Goal: Information Seeking & Learning: Learn about a topic

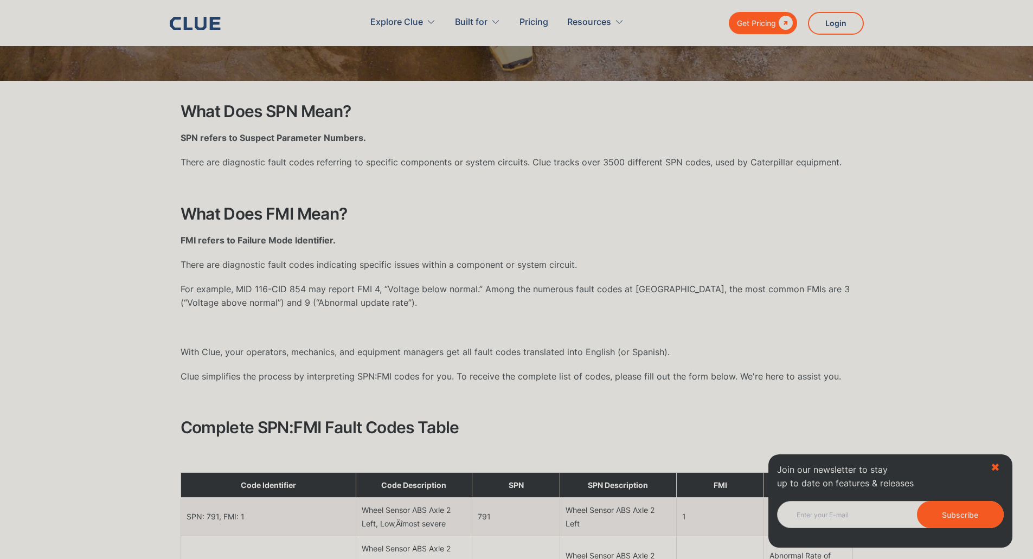
click at [992, 461] on div "✖" at bounding box center [994, 468] width 9 height 14
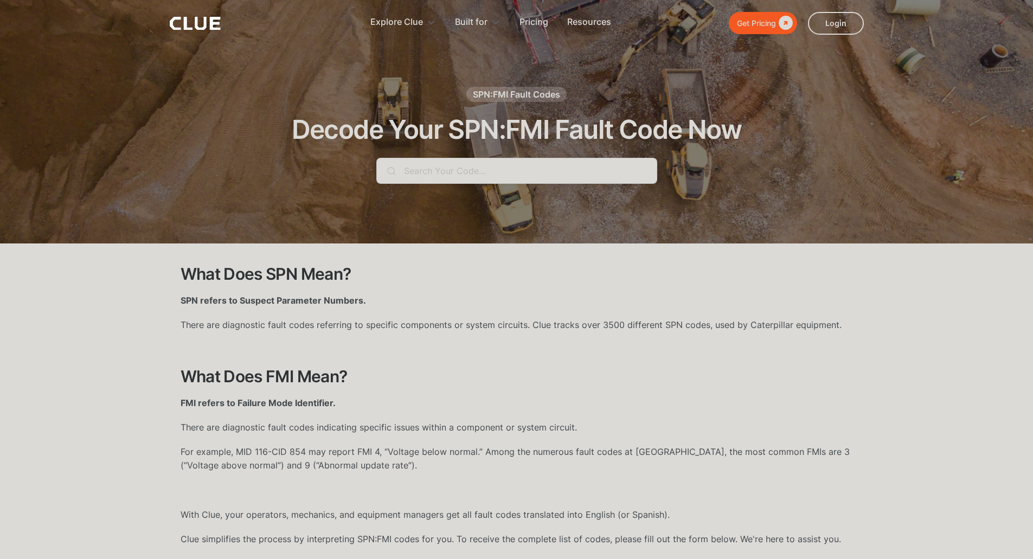
click at [422, 166] on input "text" at bounding box center [516, 171] width 281 height 26
click at [414, 167] on input "text" at bounding box center [516, 171] width 281 height 26
click at [443, 173] on input "text" at bounding box center [516, 171] width 281 height 26
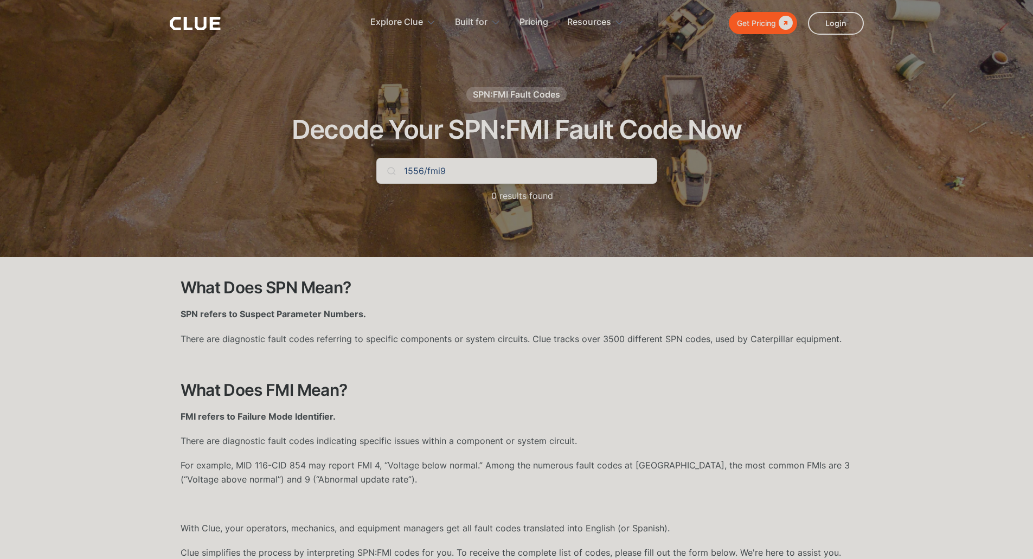
click at [490, 87] on div "SPN:FMI Fault Codes" at bounding box center [516, 94] width 100 height 15
click at [490, 99] on div "SPN:FMI Fault Codes" at bounding box center [516, 94] width 87 height 12
click at [402, 172] on input "1556/fmi9" at bounding box center [516, 171] width 281 height 26
click at [440, 170] on input "spn1556/fmi9" at bounding box center [516, 171] width 281 height 26
type input "spn1814"
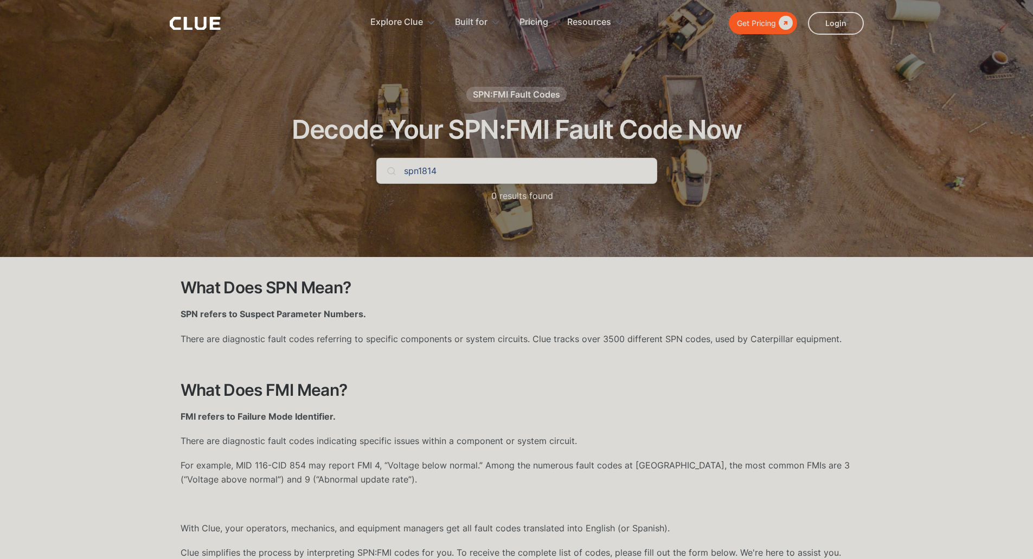
click at [249, 288] on h2 "What Does SPN Mean?" at bounding box center [516, 288] width 672 height 18
click at [504, 89] on div "SPN:FMI Fault Codes" at bounding box center [516, 94] width 87 height 12
click at [493, 95] on div "SPN:FMI Fault Codes" at bounding box center [516, 94] width 87 height 12
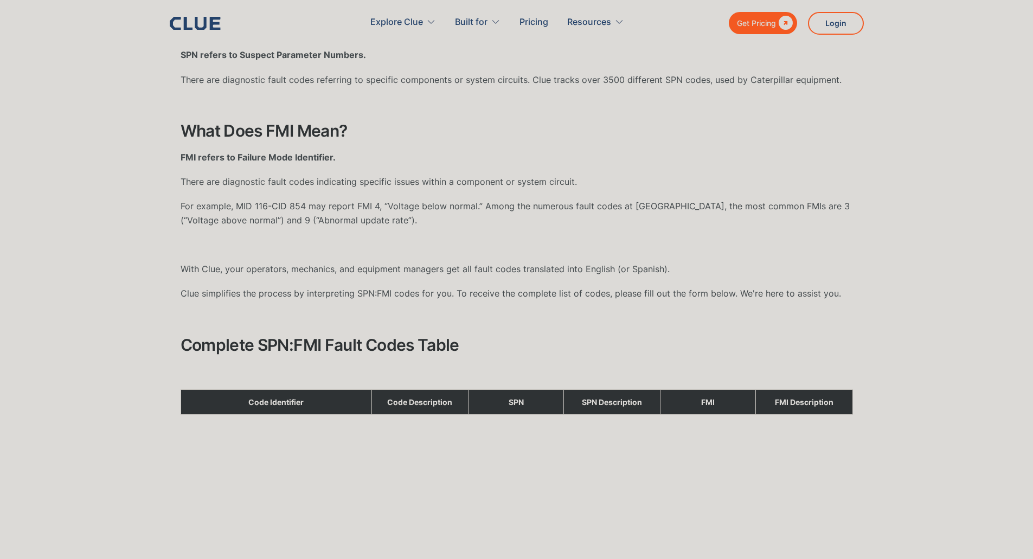
scroll to position [434, 0]
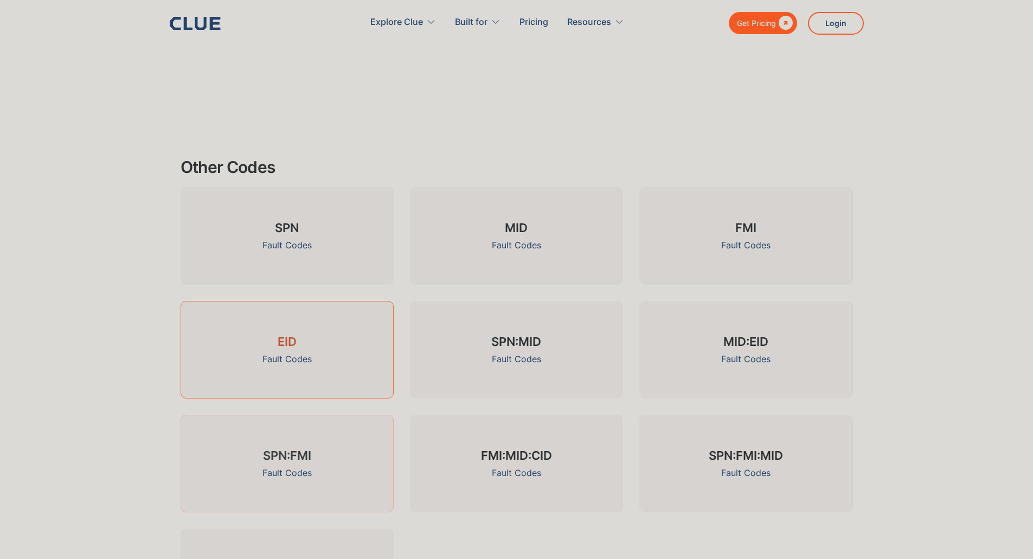
scroll to position [1463, 0]
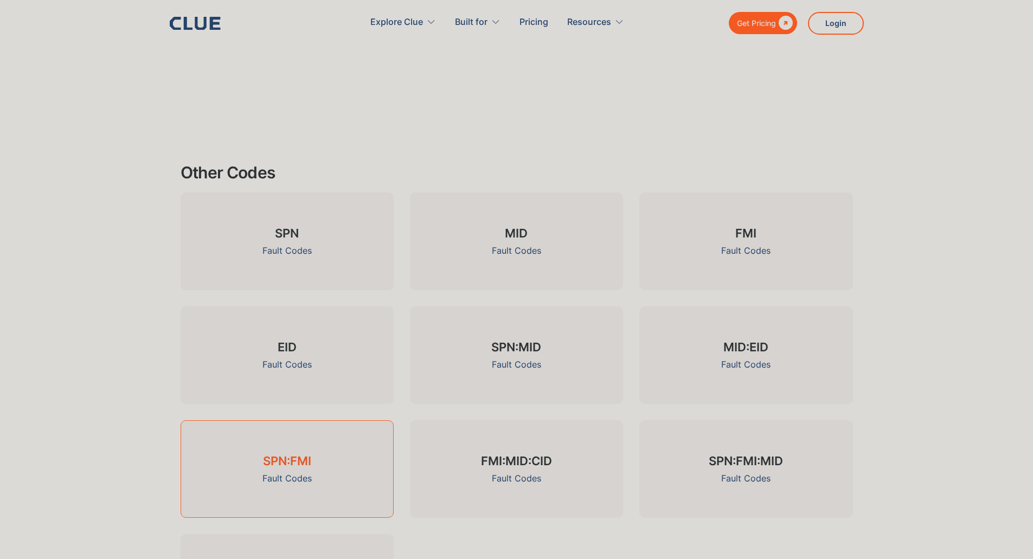
click at [263, 466] on h3 "SPN:FMI" at bounding box center [287, 461] width 48 height 16
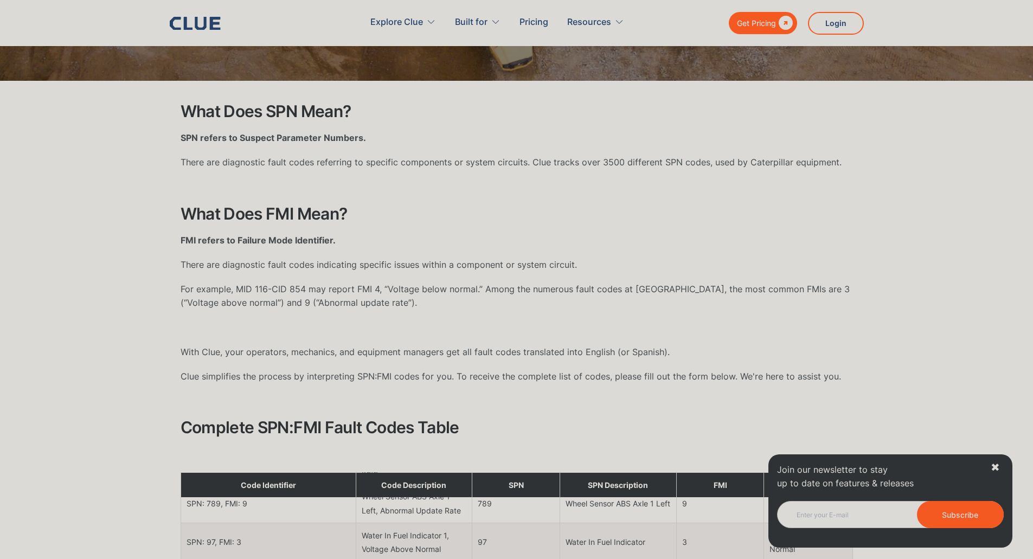
scroll to position [542, 0]
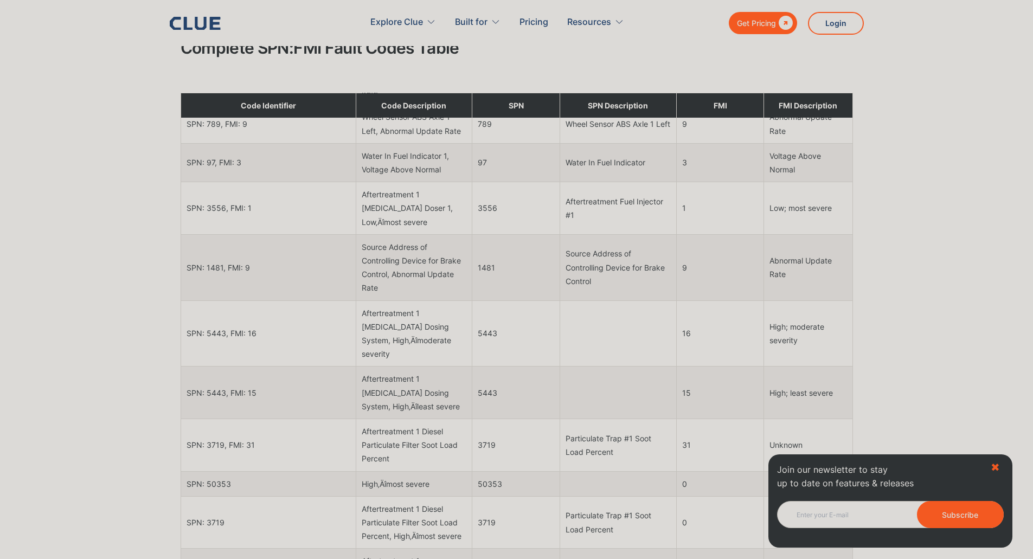
click at [998, 464] on div "✖" at bounding box center [994, 468] width 9 height 14
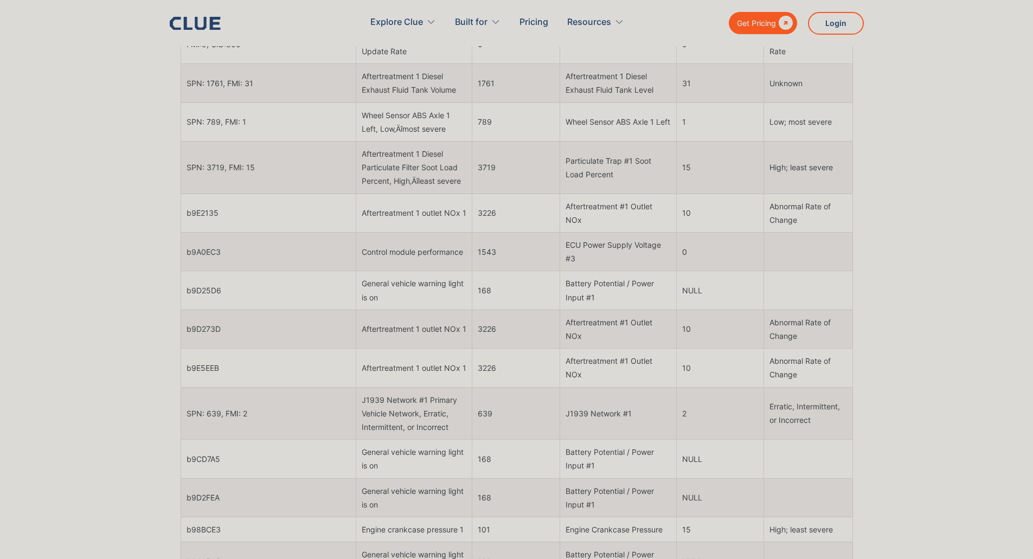
scroll to position [53, 0]
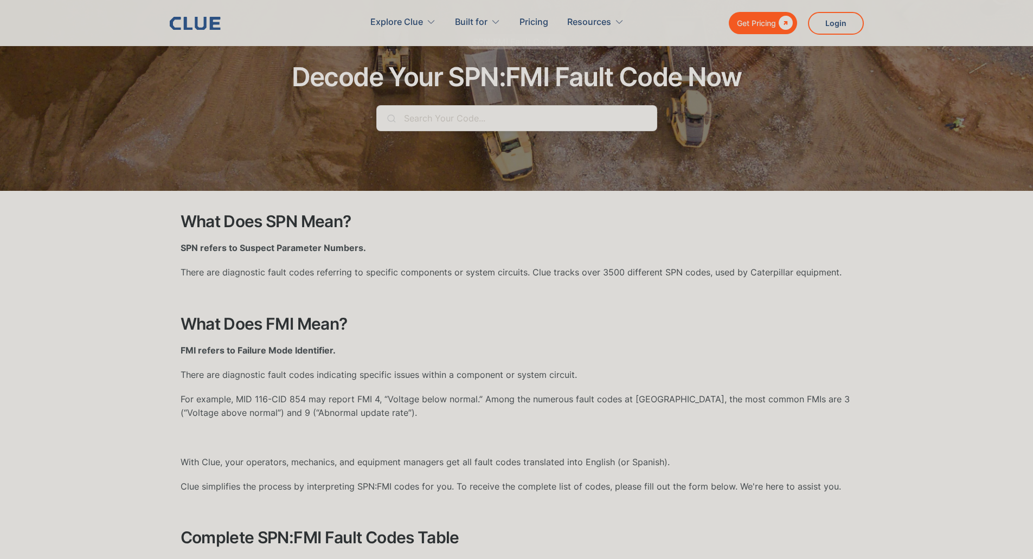
click at [465, 119] on input "text" at bounding box center [516, 118] width 281 height 26
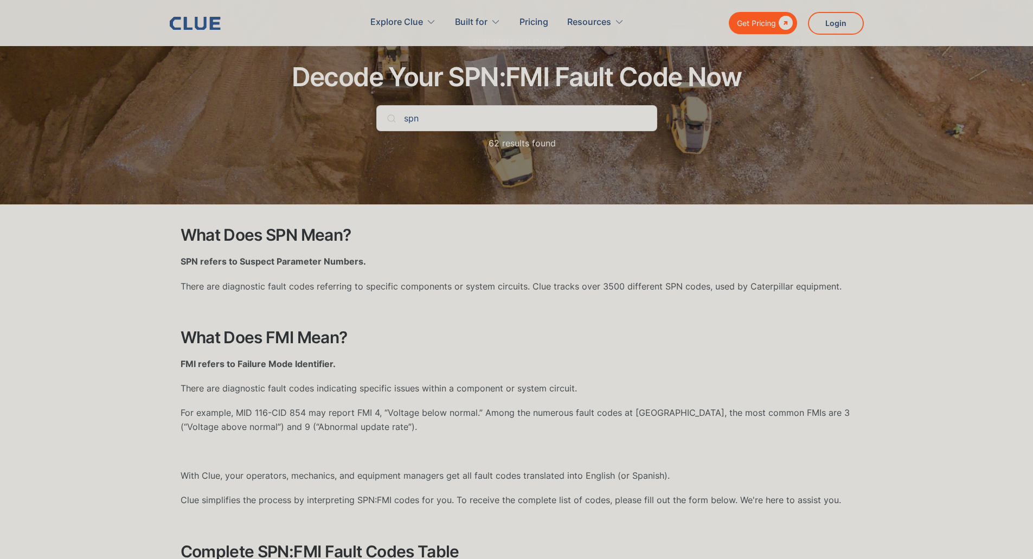
scroll to position [0, 0]
type input "spn"
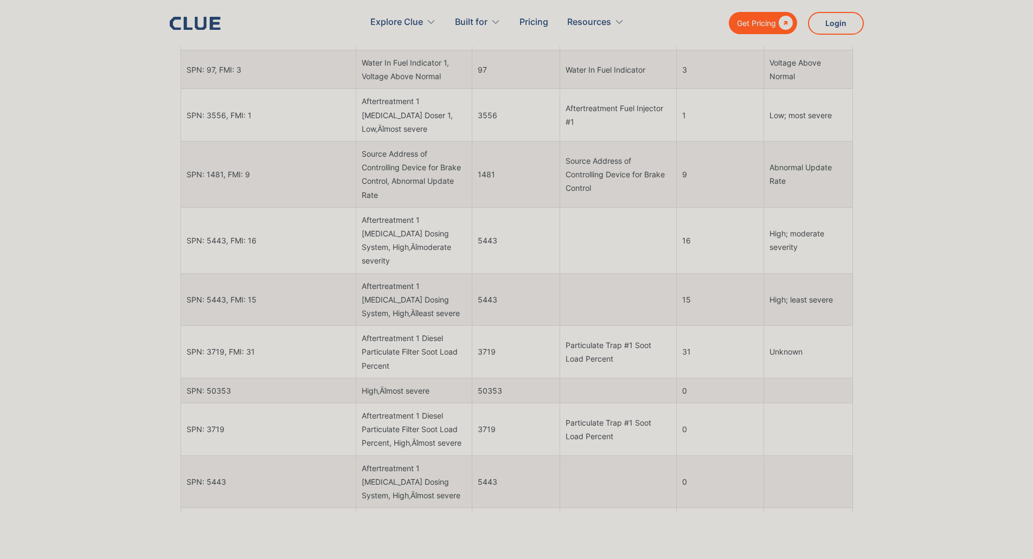
scroll to position [1353, 0]
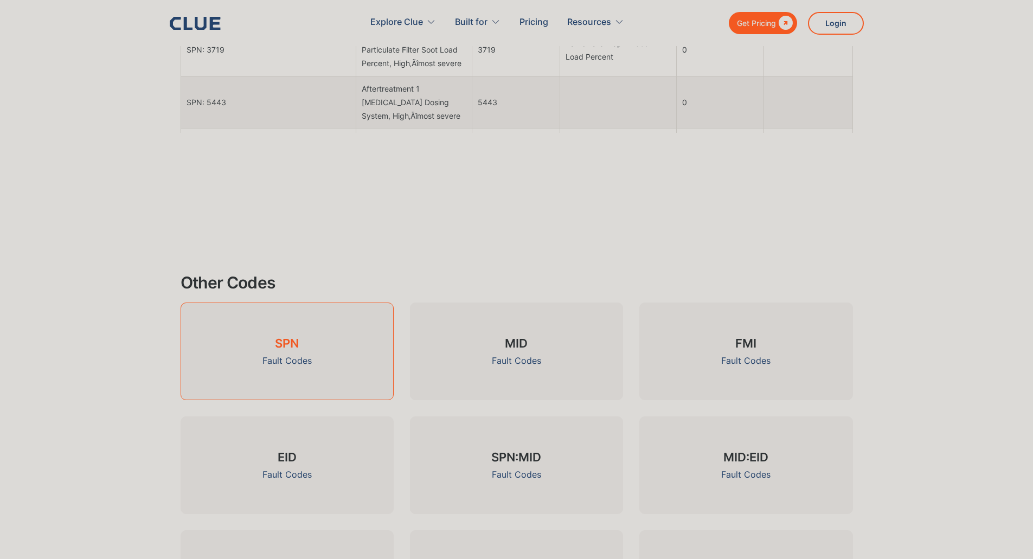
click at [280, 360] on div "Fault Codes" at bounding box center [286, 361] width 49 height 14
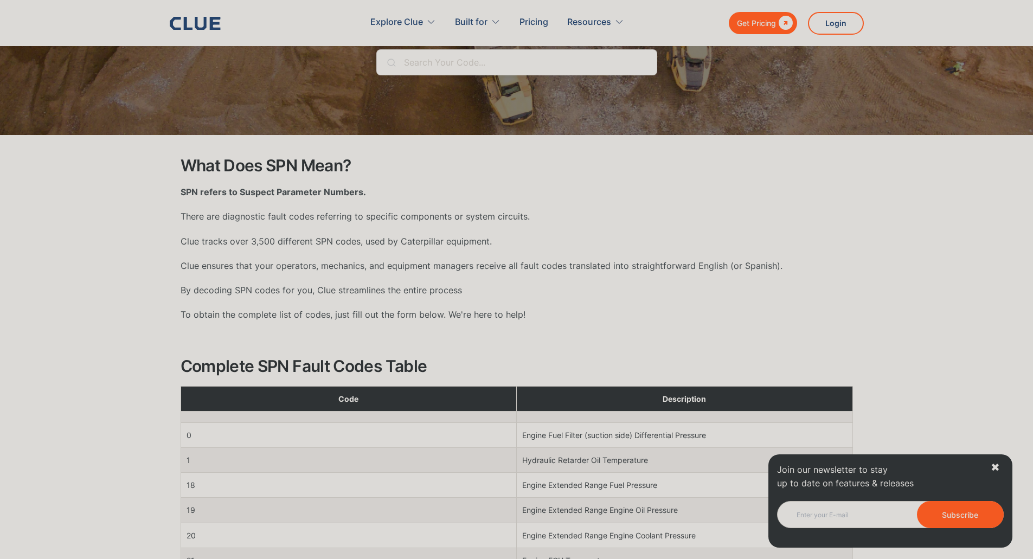
drag, startPoint x: 1005, startPoint y: 462, endPoint x: 1000, endPoint y: 460, distance: 5.7
click at [1001, 460] on div "Join our newsletter to stay up to date on features & releases Newsletter Subscr…" at bounding box center [890, 500] width 244 height 93
click at [994, 461] on div "✖" at bounding box center [994, 468] width 9 height 14
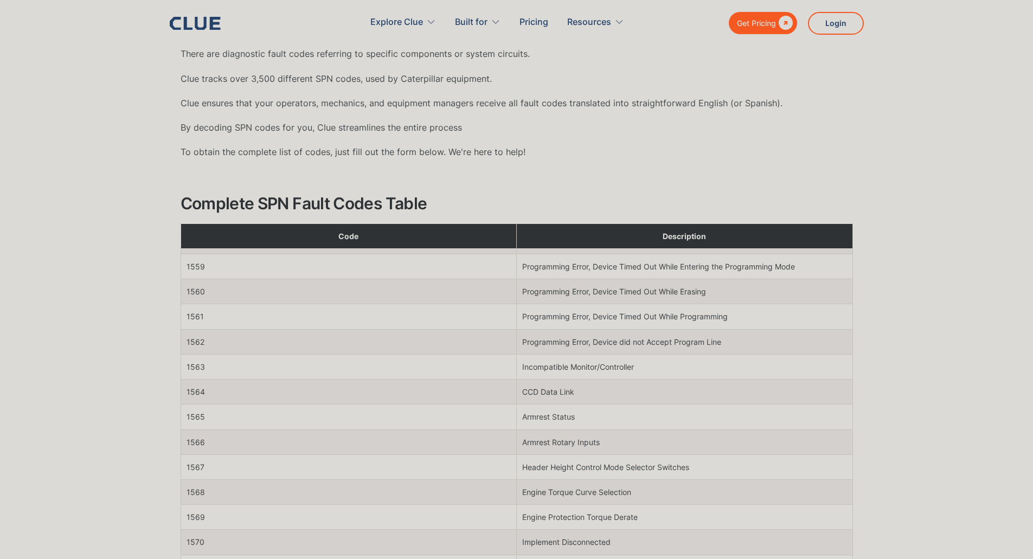
scroll to position [30750, 0]
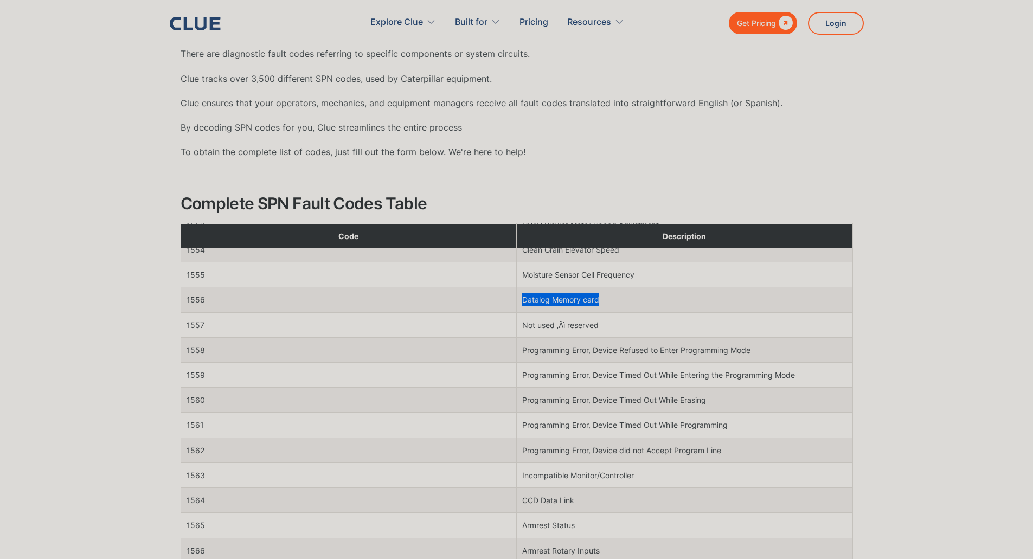
drag, startPoint x: 520, startPoint y: 300, endPoint x: 615, endPoint y: 302, distance: 95.4
click at [615, 302] on td "Datalog Memory card" at bounding box center [685, 299] width 336 height 25
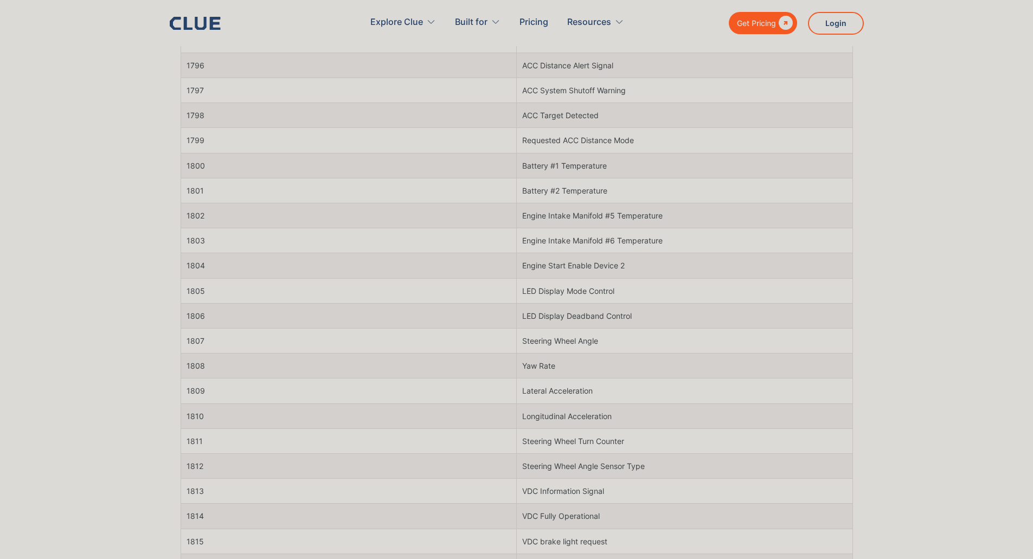
scroll to position [36617, 0]
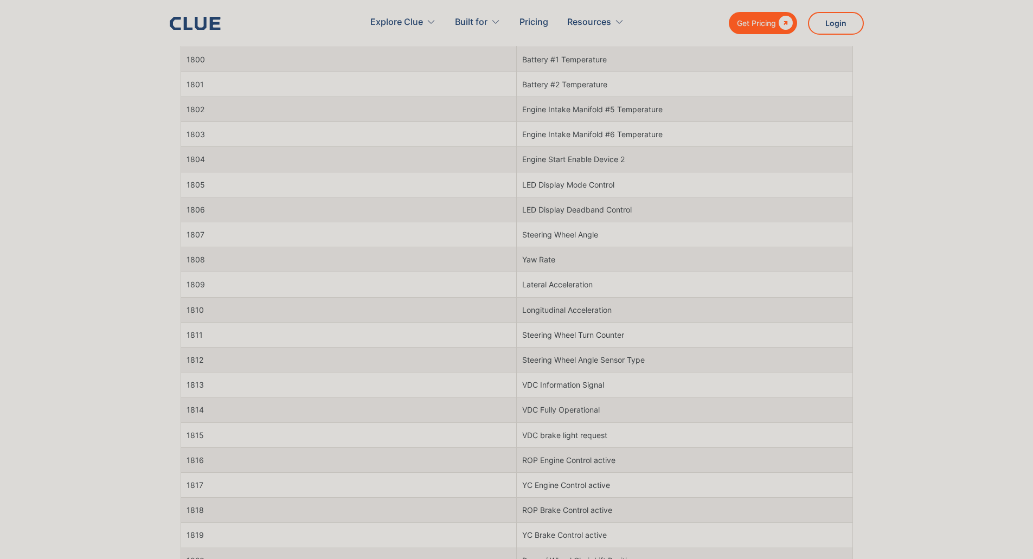
click at [538, 410] on td "VDC Fully Operational" at bounding box center [685, 409] width 336 height 25
drag, startPoint x: 517, startPoint y: 411, endPoint x: 624, endPoint y: 421, distance: 107.2
click at [624, 421] on td "VDC Fully Operational" at bounding box center [685, 409] width 336 height 25
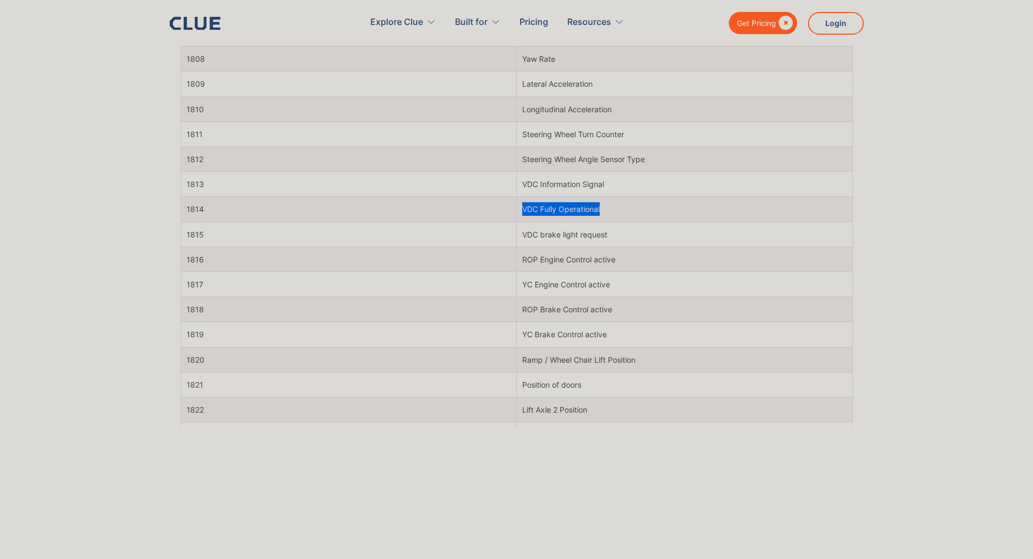
scroll to position [1084, 0]
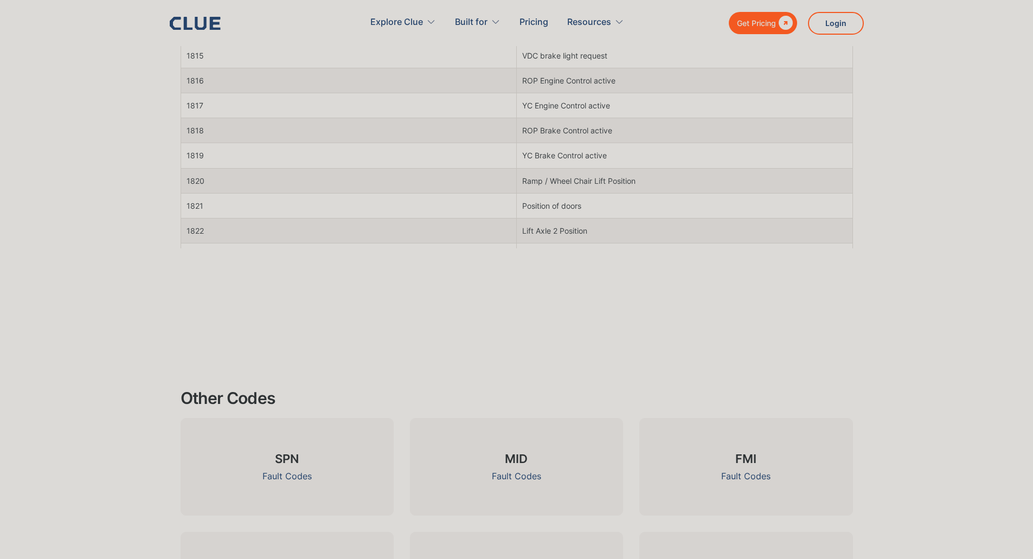
click at [743, 457] on h3 "FMI" at bounding box center [745, 458] width 21 height 16
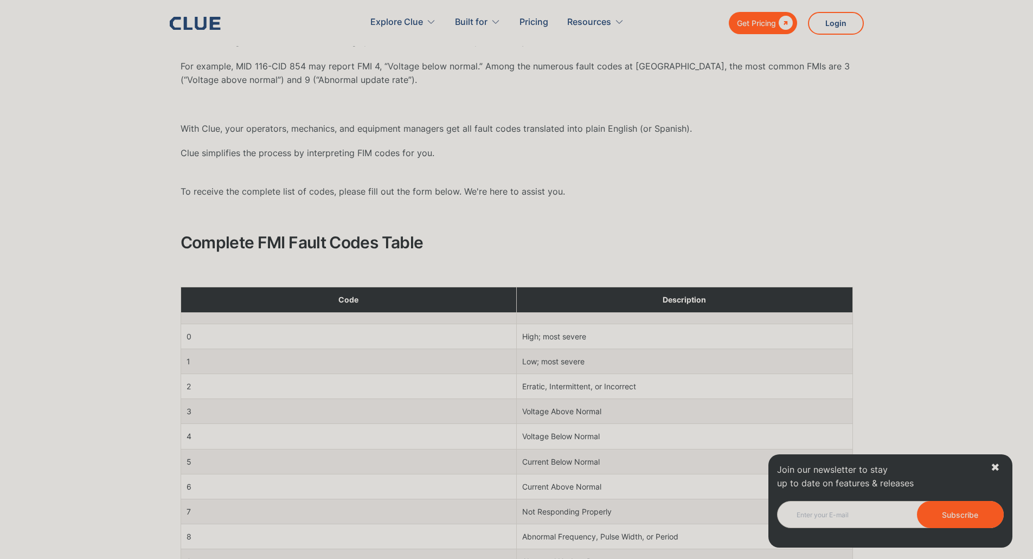
scroll to position [325, 0]
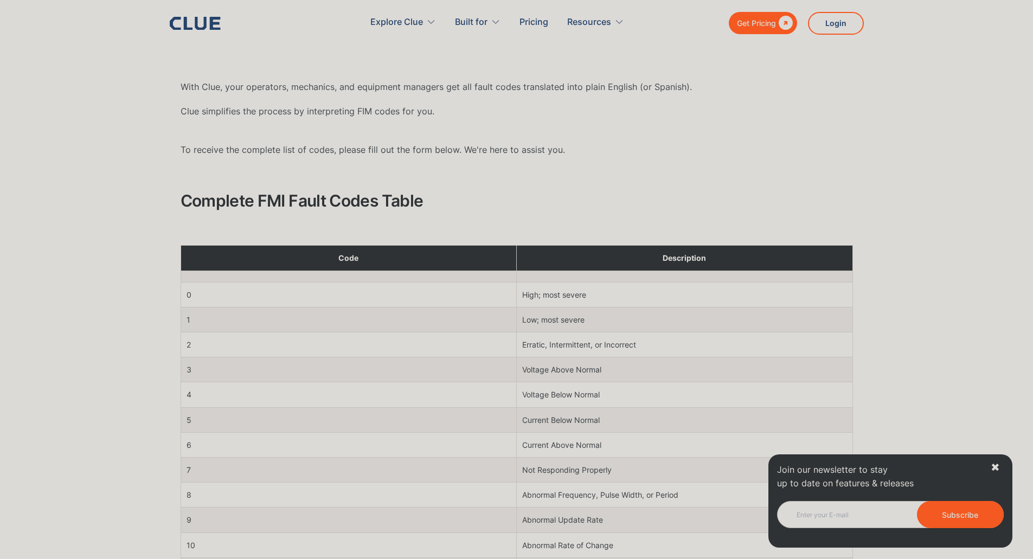
click at [558, 519] on td "Abnormal Update Rate" at bounding box center [685, 519] width 336 height 25
click at [994, 464] on div "✖" at bounding box center [994, 468] width 9 height 14
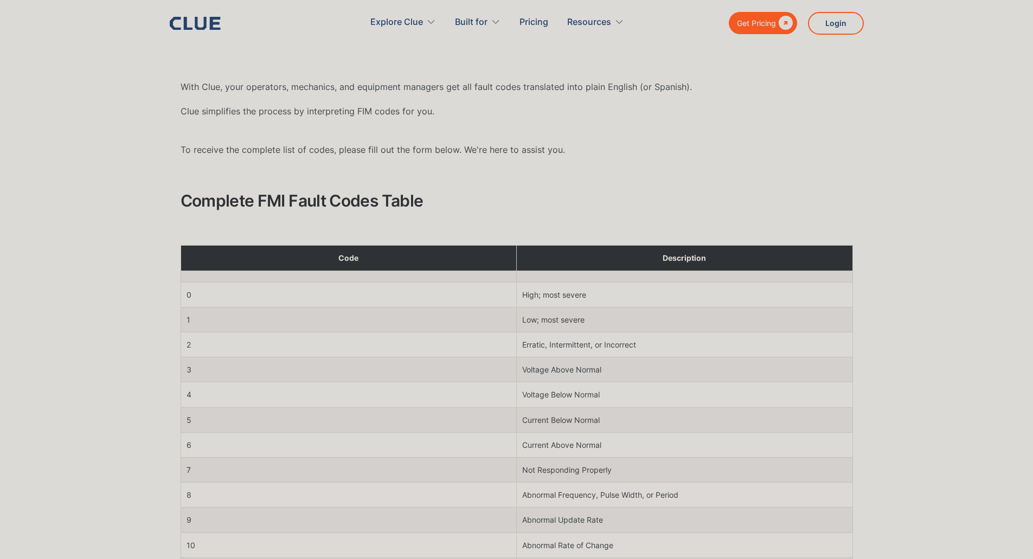
click at [277, 516] on td "9" at bounding box center [348, 519] width 336 height 25
drag, startPoint x: 240, startPoint y: 152, endPoint x: 520, endPoint y: 174, distance: 280.5
click at [518, 175] on div "What Does FMI Mean? FMI refers to Failure Mode Identifier. There are diagnostic…" at bounding box center [516, 92] width 672 height 305
click at [536, 157] on div "What Does FMI Mean? FMI refers to Failure Mode Identifier. There are diagnostic…" at bounding box center [516, 92] width 672 height 305
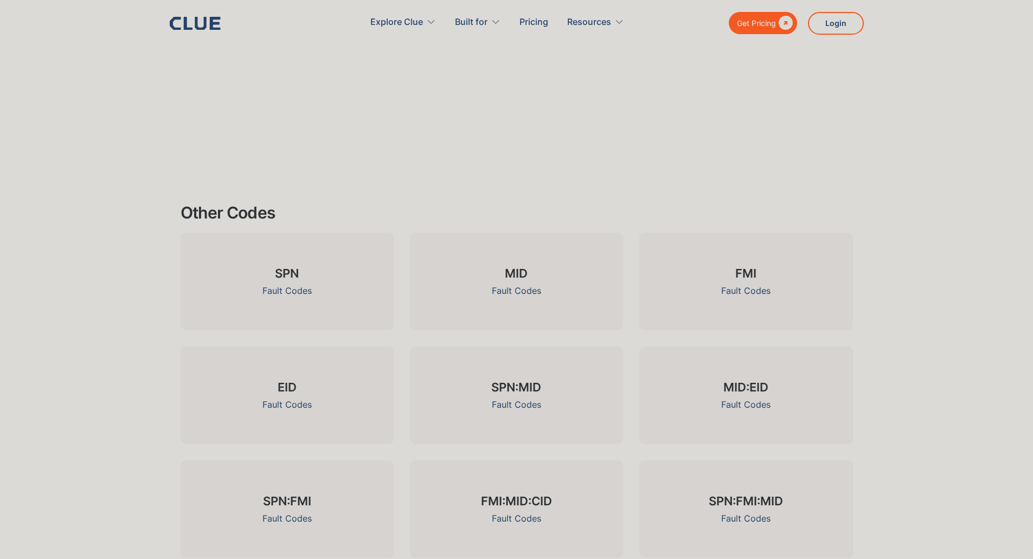
scroll to position [1463, 0]
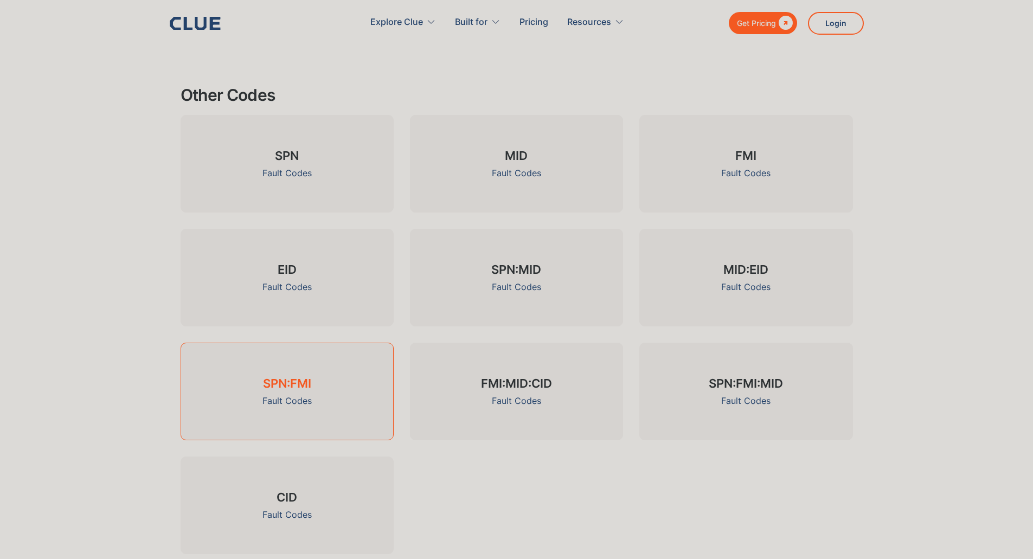
click at [277, 401] on div "Fault Codes" at bounding box center [286, 401] width 49 height 14
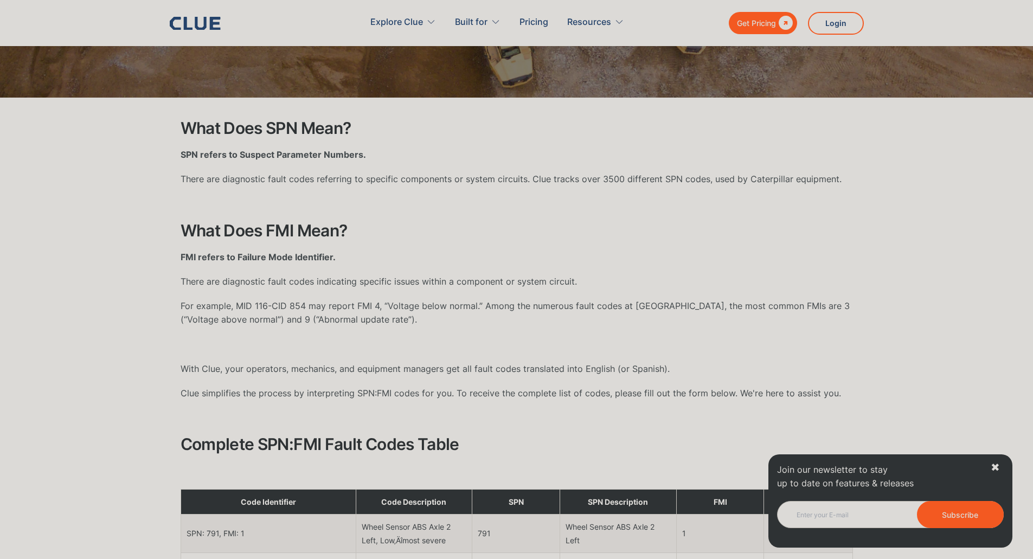
scroll to position [271, 0]
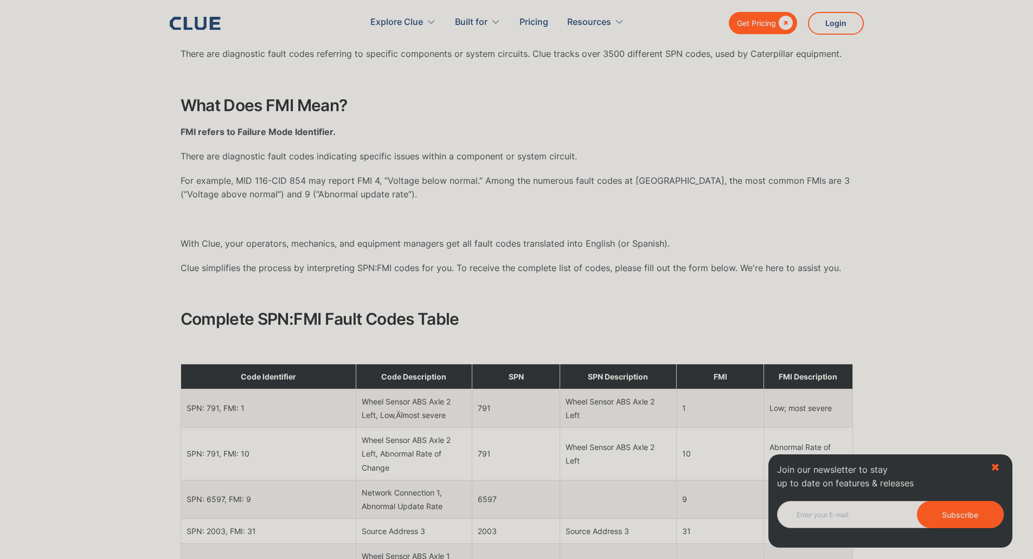
click at [991, 464] on div "✖" at bounding box center [994, 468] width 9 height 14
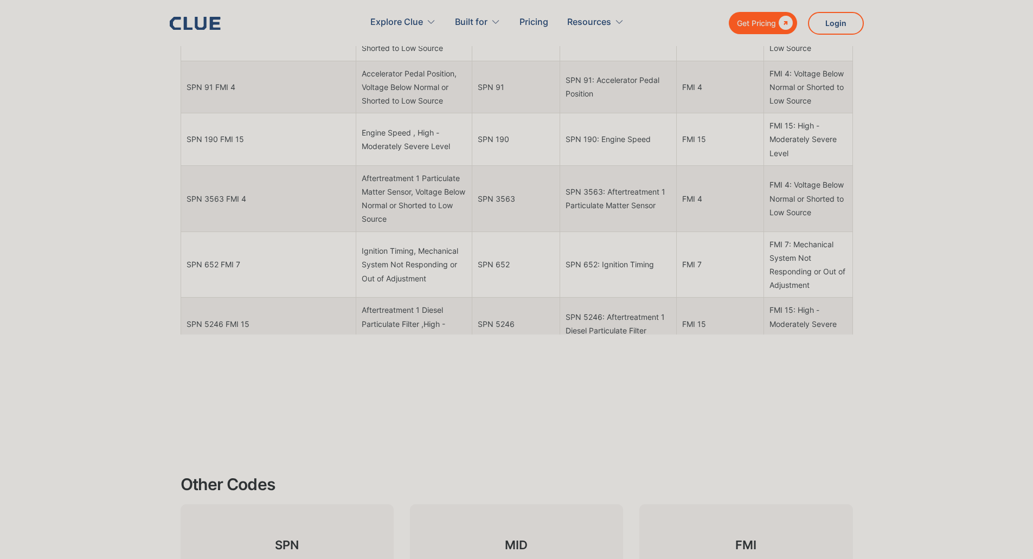
scroll to position [4495, 0]
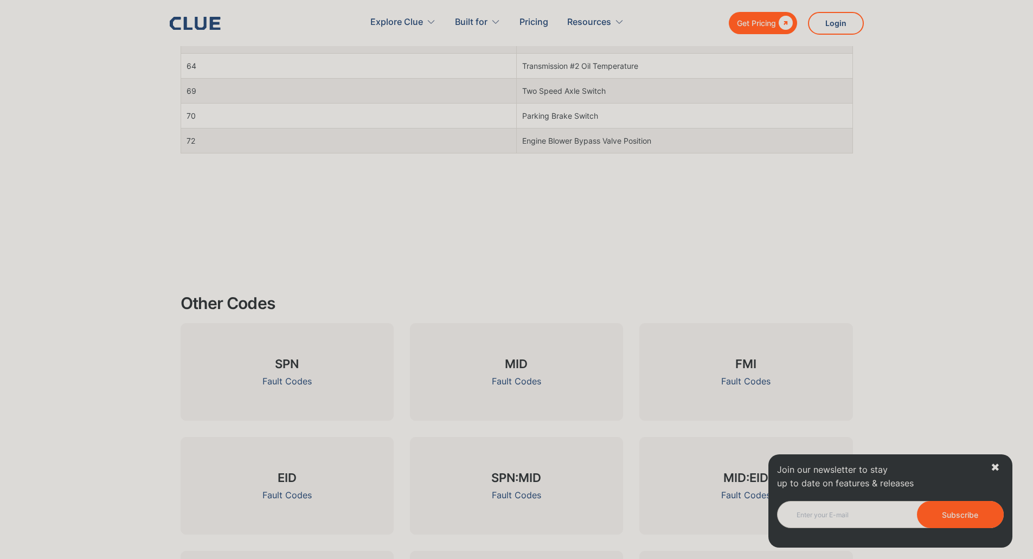
scroll to position [1301, 0]
